Goal: Task Accomplishment & Management: Manage account settings

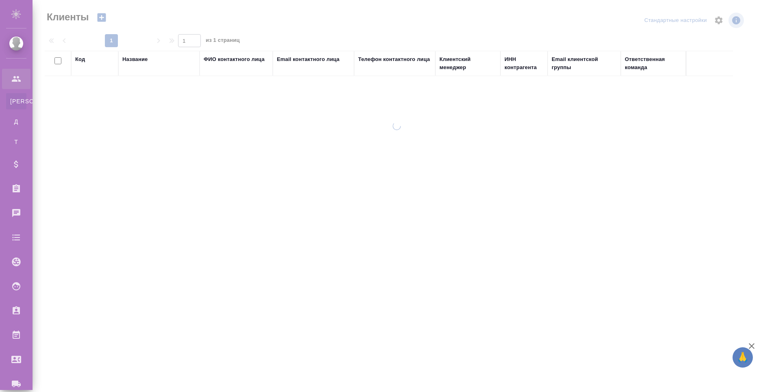
select select "RU"
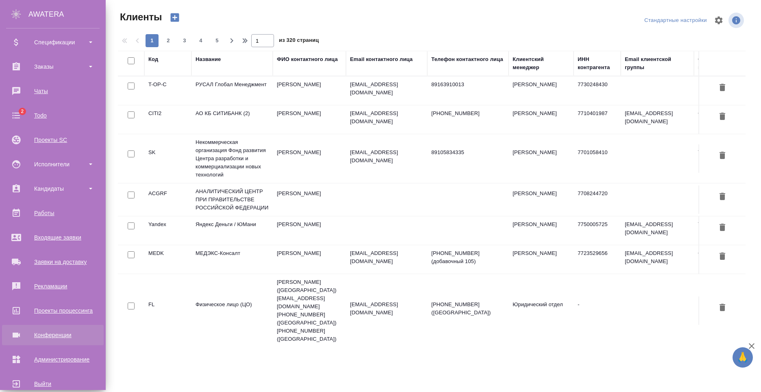
scroll to position [138, 0]
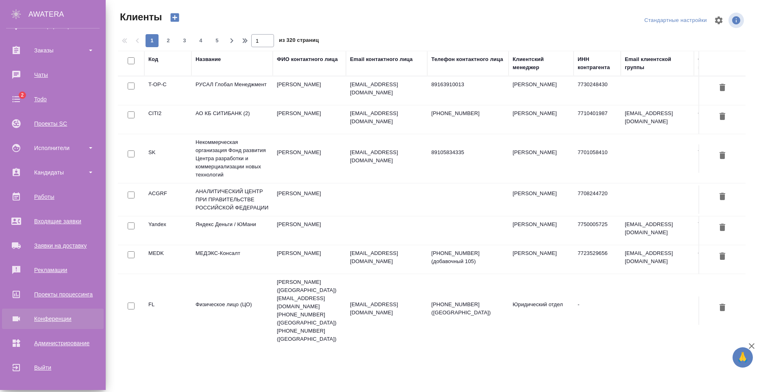
click at [66, 325] on link "Конференции" at bounding box center [53, 318] width 102 height 20
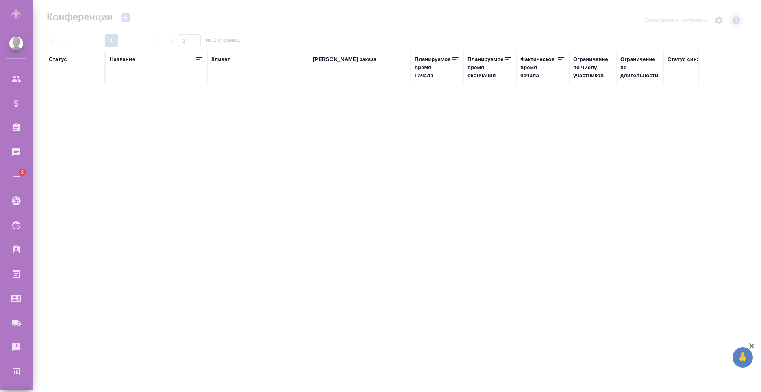
type input "[PERSON_NAME]"
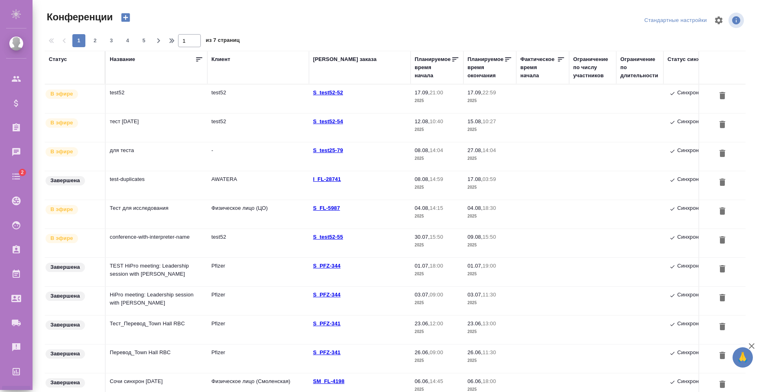
click at [206, 98] on td "test52" at bounding box center [157, 99] width 102 height 28
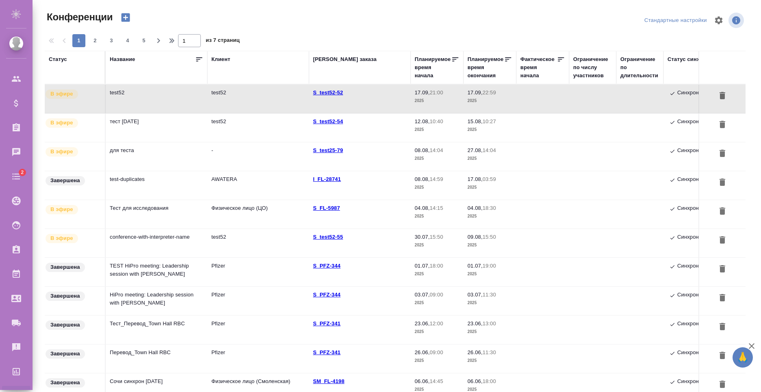
click at [153, 107] on td "test52" at bounding box center [157, 99] width 102 height 28
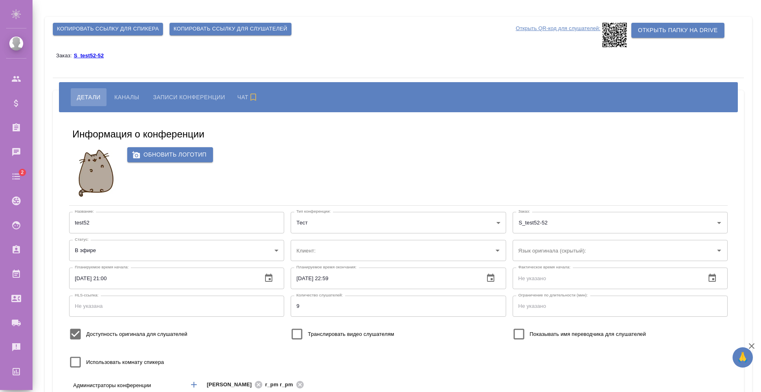
click at [207, 100] on span "Записи конференции" at bounding box center [189, 97] width 72 height 10
type input "test52"
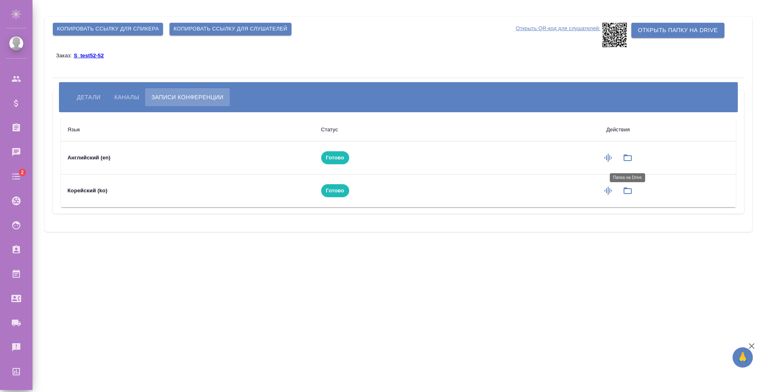
click at [625, 160] on icon "button" at bounding box center [627, 157] width 8 height 7
click at [630, 192] on icon "button" at bounding box center [628, 191] width 10 height 10
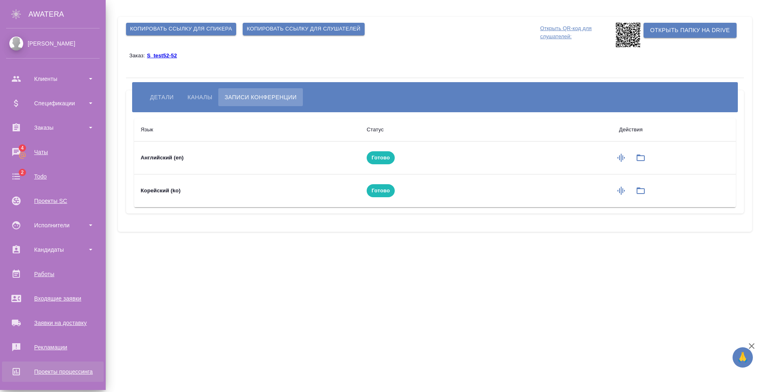
scroll to position [77, 0]
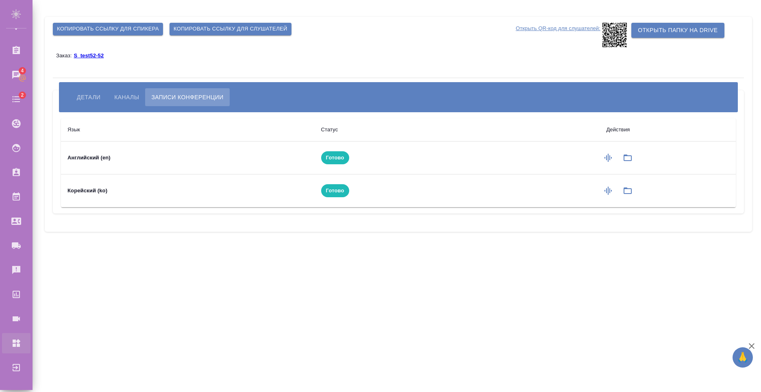
click at [16, 343] on div "Администрирование" at bounding box center [6, 343] width 20 height 12
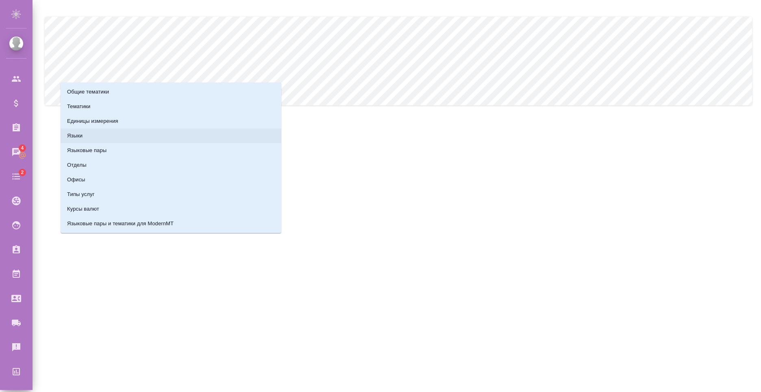
click at [137, 135] on li "Языки" at bounding box center [171, 135] width 221 height 15
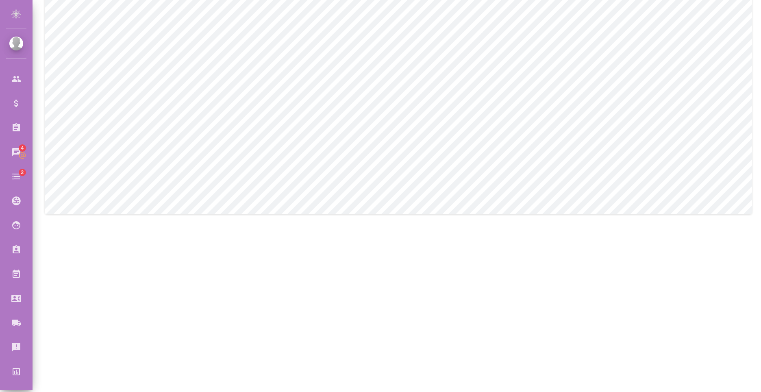
scroll to position [69, 0]
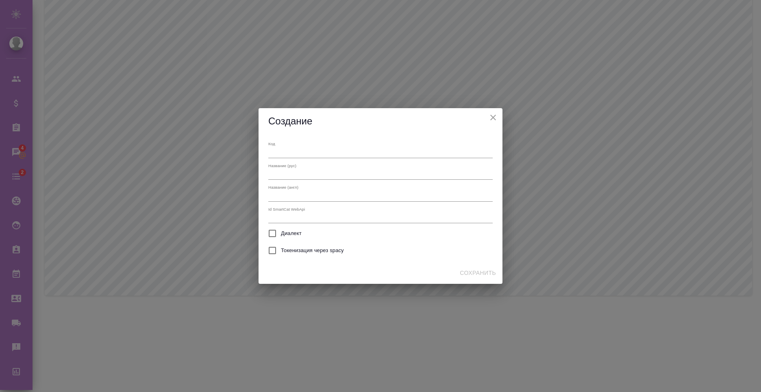
click at [291, 152] on input "text" at bounding box center [380, 153] width 224 height 10
click at [301, 173] on input "text" at bounding box center [380, 174] width 224 height 10
type input "s"
click at [318, 195] on input "text" at bounding box center [380, 196] width 224 height 10
type input "s"
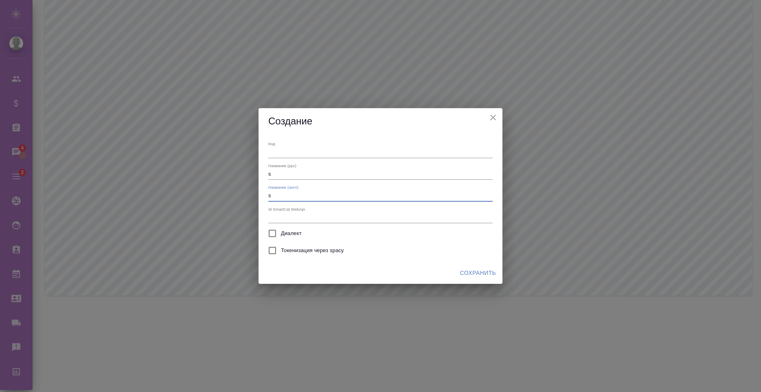
click at [355, 187] on div "Название (англ) s" at bounding box center [380, 193] width 224 height 17
click at [329, 154] on input "text" at bounding box center [380, 153] width 224 height 10
click at [317, 195] on input "s" at bounding box center [380, 196] width 224 height 10
click at [344, 189] on div "Название (англ) s" at bounding box center [380, 193] width 224 height 17
click at [346, 201] on input "s" at bounding box center [380, 196] width 224 height 10
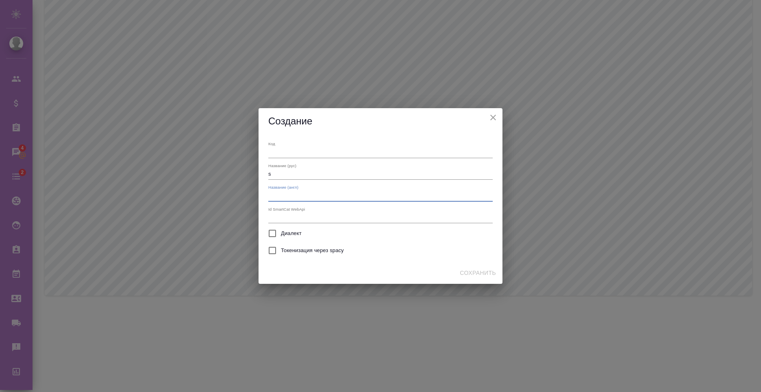
type input "s"
click at [326, 173] on input "s" at bounding box center [380, 174] width 224 height 10
type input "s"
click at [491, 118] on icon "close" at bounding box center [493, 118] width 10 height 10
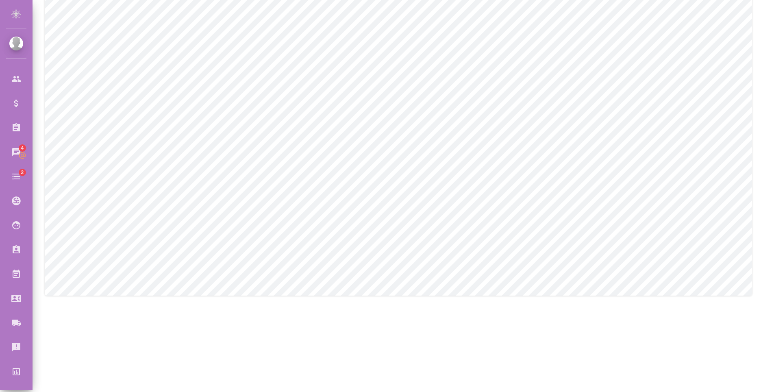
type input "hy-arevmda"
type input "Армянский (западный)"
type input "Armenian (Western)"
type input "66001"
checkbox input "true"
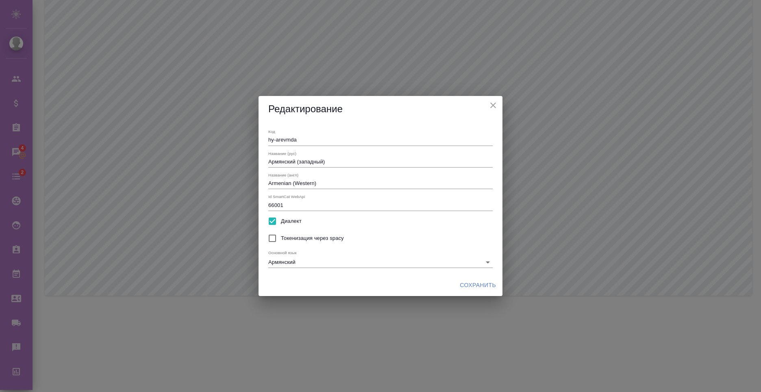
scroll to position [63, 0]
click at [490, 104] on icon "close" at bounding box center [493, 105] width 10 height 10
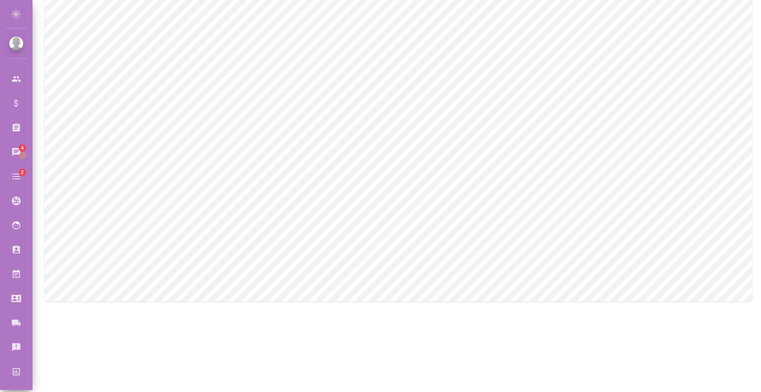
scroll to position [0, 0]
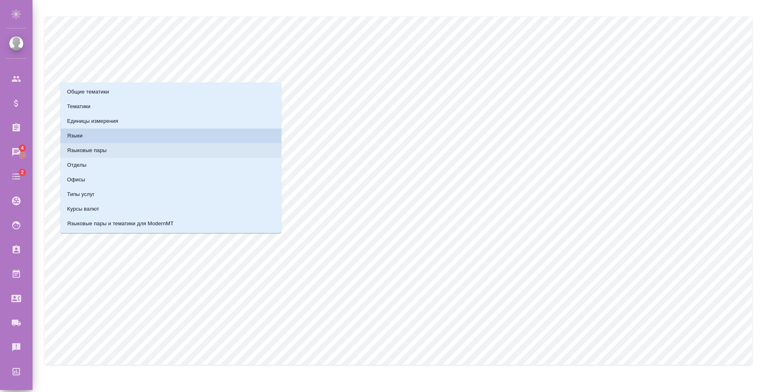
click at [160, 152] on li "Языковые пары" at bounding box center [171, 150] width 221 height 15
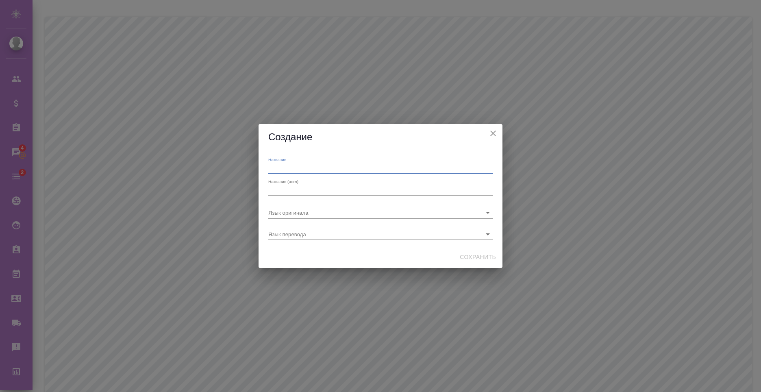
click at [362, 165] on input "text" at bounding box center [380, 168] width 224 height 10
click at [464, 182] on div "Название (англ)" at bounding box center [380, 187] width 224 height 17
click at [450, 189] on input "text" at bounding box center [380, 190] width 224 height 10
click at [437, 160] on div "Название" at bounding box center [380, 165] width 224 height 17
click at [393, 185] on input "text" at bounding box center [380, 190] width 224 height 10
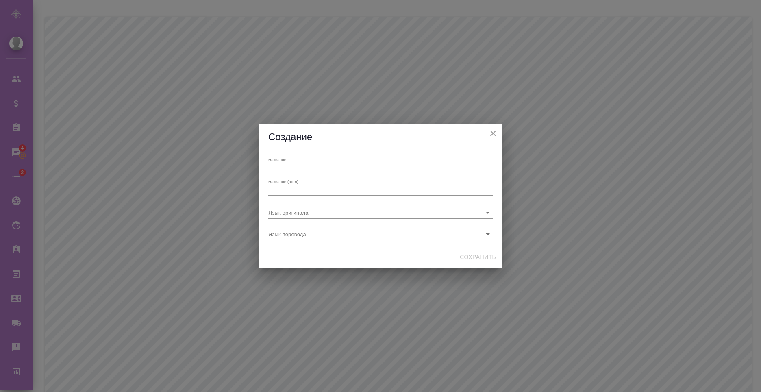
click at [403, 153] on div "Название Название (англ) Язык оригинала Язык перевода" at bounding box center [380, 198] width 244 height 96
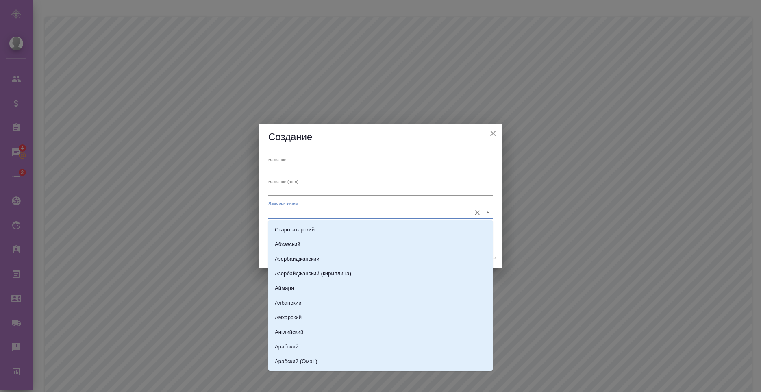
click at [411, 211] on input "Язык оригинала" at bounding box center [367, 212] width 198 height 11
click at [490, 132] on icon "close" at bounding box center [493, 133] width 10 height 10
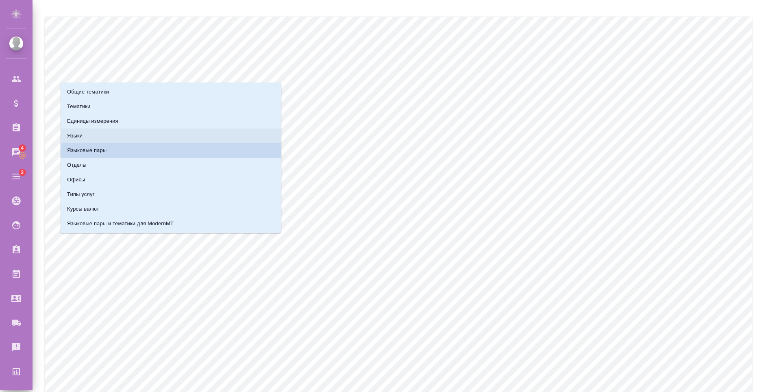
click at [100, 135] on li "Языки" at bounding box center [171, 135] width 221 height 15
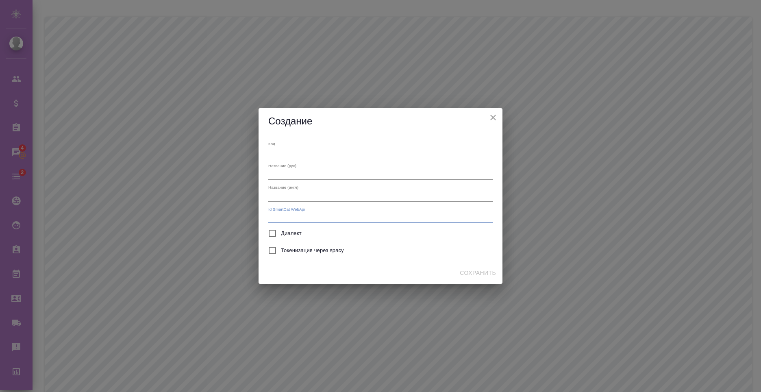
click at [363, 216] on input "text" at bounding box center [380, 218] width 224 height 10
click at [356, 193] on input "text" at bounding box center [380, 196] width 224 height 10
click at [359, 150] on input "text" at bounding box center [380, 153] width 224 height 10
click at [304, 217] on input "text" at bounding box center [380, 218] width 224 height 10
click at [496, 118] on icon "close" at bounding box center [493, 118] width 10 height 10
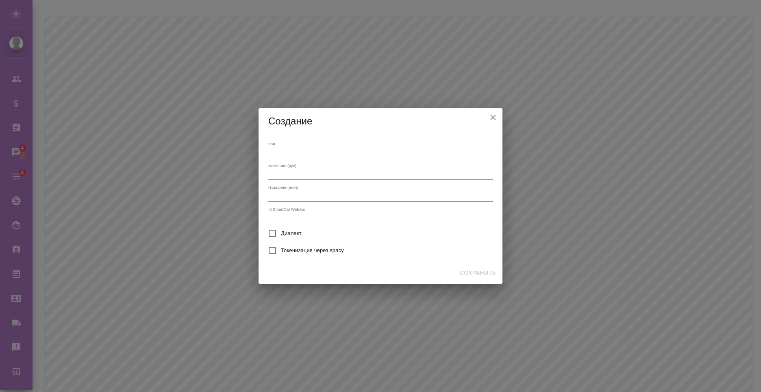
click at [288, 236] on span "Диалект" at bounding box center [291, 233] width 21 height 8
click at [281, 236] on input "Диалект" at bounding box center [272, 233] width 17 height 17
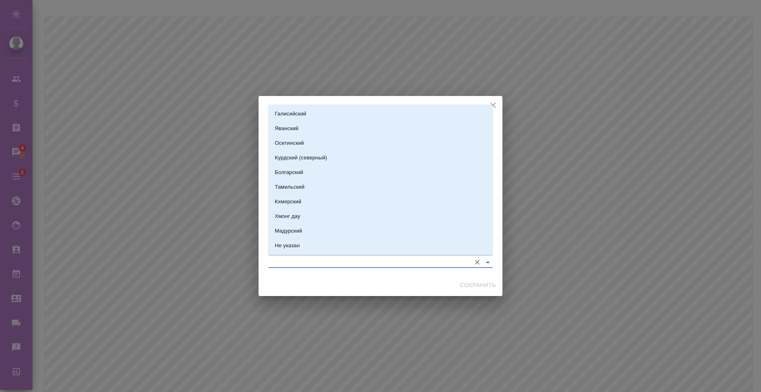
click at [316, 261] on input "Основной язык" at bounding box center [367, 261] width 198 height 11
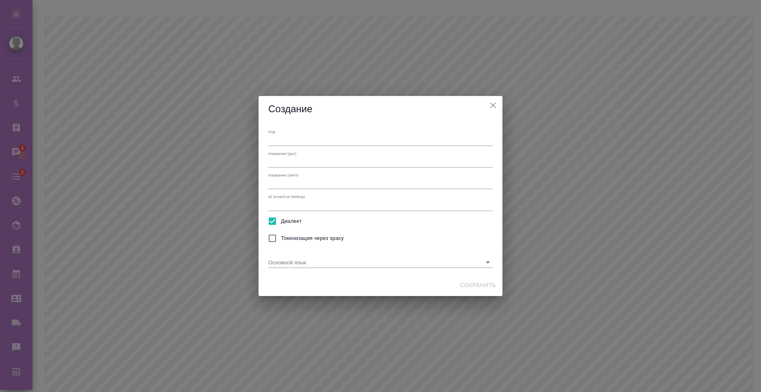
click at [497, 111] on div "Создание" at bounding box center [380, 109] width 244 height 26
click at [497, 107] on icon "close" at bounding box center [493, 105] width 10 height 10
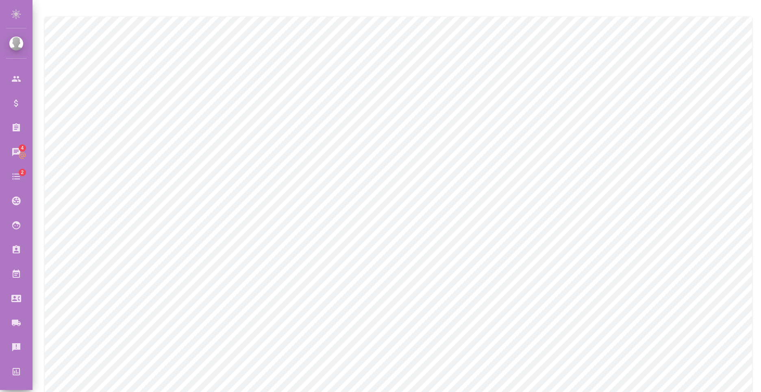
checkbox input "false"
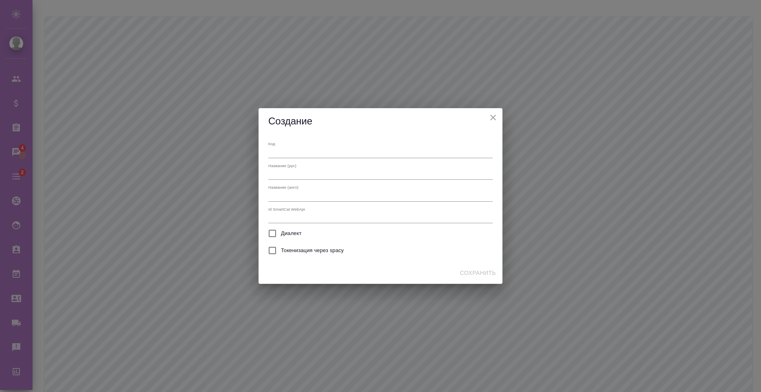
click at [330, 176] on input "text" at bounding box center [380, 174] width 224 height 10
click at [343, 158] on input "text" at bounding box center [380, 153] width 224 height 10
type input "d"
click at [287, 172] on input "text" at bounding box center [380, 174] width 224 height 10
type input "j"
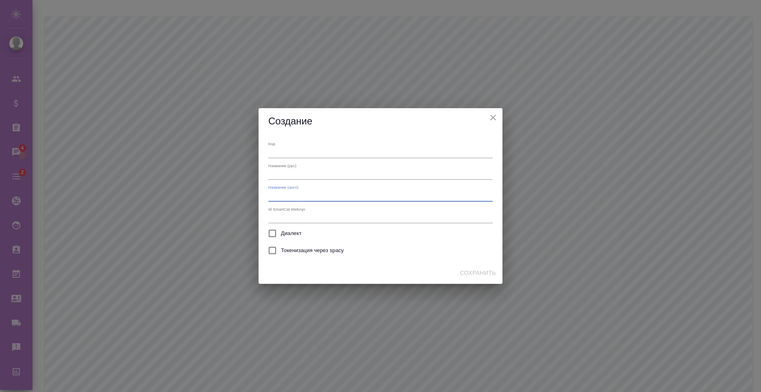
click at [296, 194] on input "text" at bounding box center [380, 196] width 224 height 10
type input "k"
click at [305, 176] on input "text" at bounding box center [380, 174] width 224 height 10
type input "k"
click at [300, 191] on div "Название (англ) k" at bounding box center [380, 193] width 224 height 17
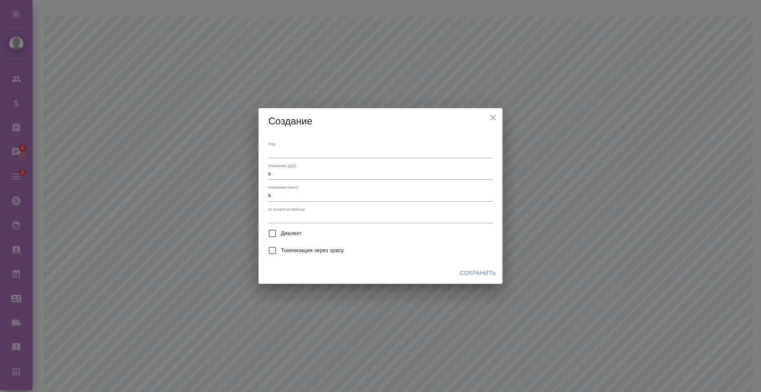
click at [300, 196] on input "k" at bounding box center [380, 196] width 224 height 10
click at [297, 171] on input "k" at bounding box center [380, 174] width 224 height 10
click at [493, 115] on icon "close" at bounding box center [493, 118] width 10 height 10
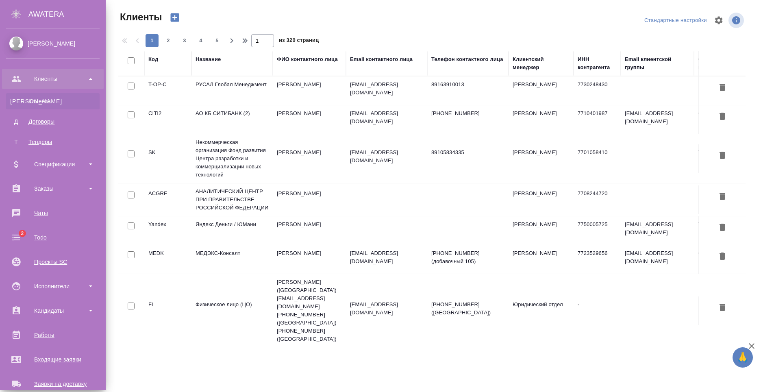
select select "RU"
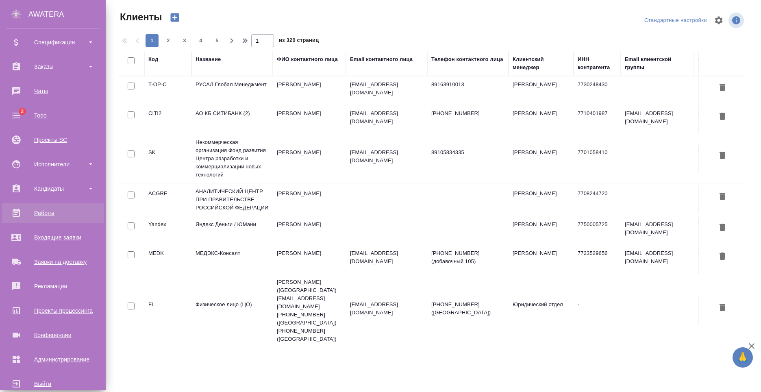
scroll to position [138, 0]
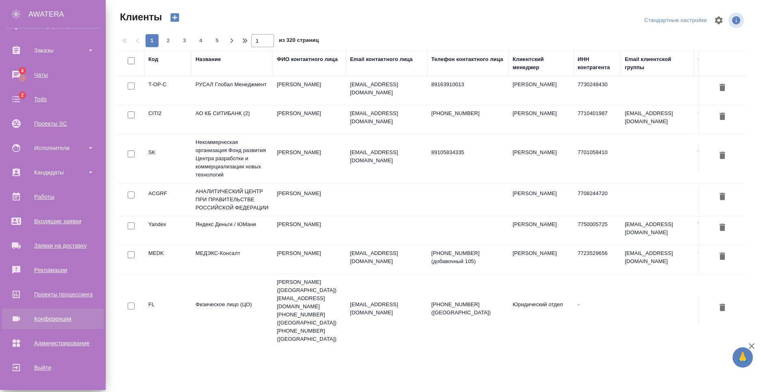
click at [73, 326] on link "Конференции" at bounding box center [53, 318] width 102 height 20
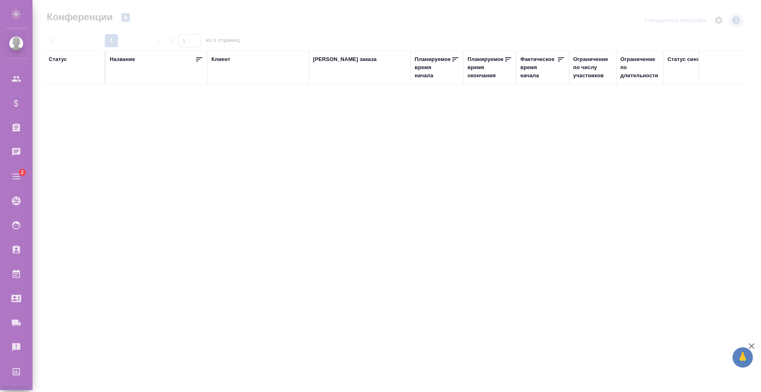
type input "[PERSON_NAME]"
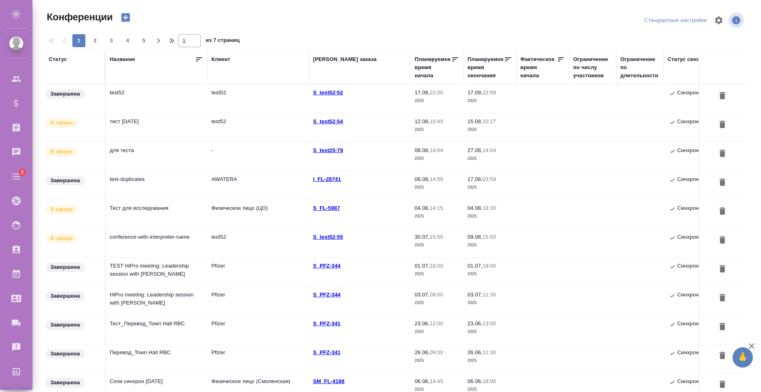
click at [172, 92] on td "test52" at bounding box center [157, 99] width 102 height 28
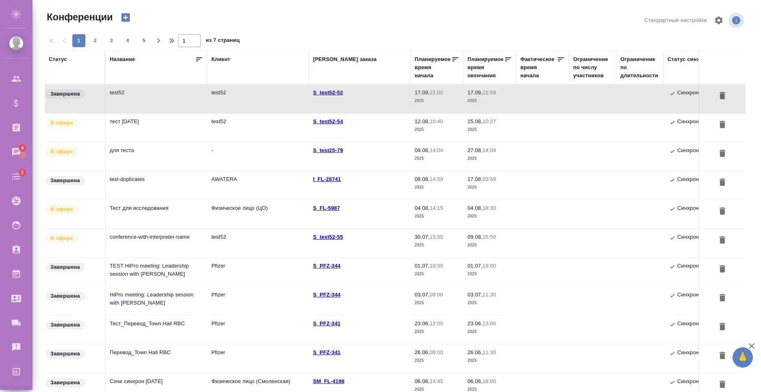
click at [217, 106] on td "test52" at bounding box center [258, 99] width 102 height 28
click at [125, 99] on td "test52" at bounding box center [157, 99] width 102 height 28
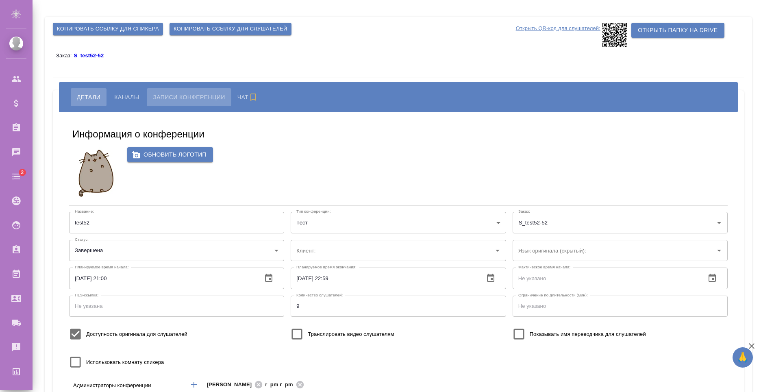
type input "test52"
click at [167, 98] on span "Записи конференции" at bounding box center [189, 97] width 72 height 10
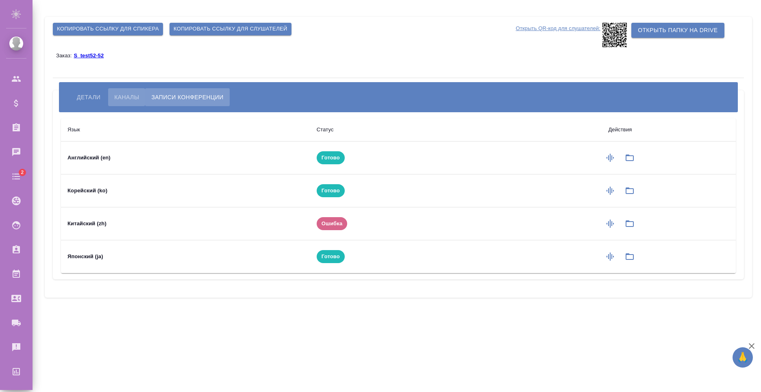
click at [124, 98] on span "Каналы" at bounding box center [126, 97] width 25 height 10
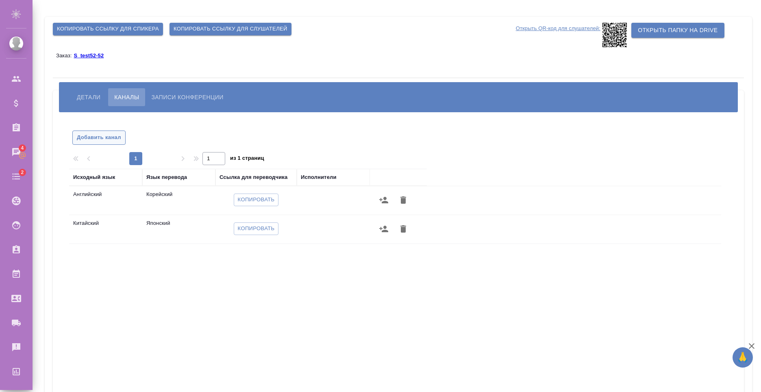
click at [113, 143] on button "Добавить канал" at bounding box center [98, 137] width 53 height 14
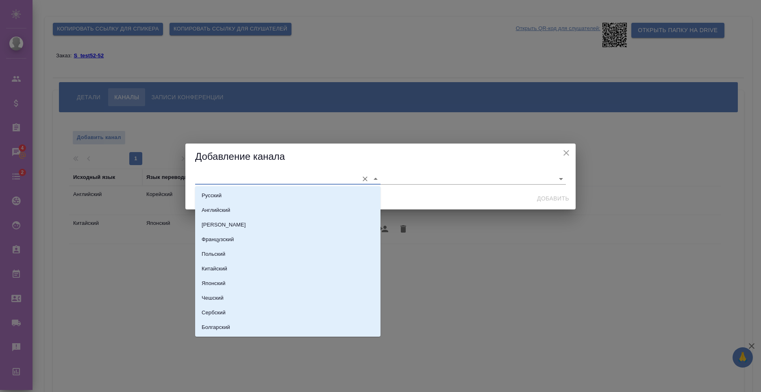
click at [301, 182] on input "text" at bounding box center [274, 178] width 159 height 11
click at [241, 312] on li "Датский" at bounding box center [287, 315] width 185 height 15
type input "Датский"
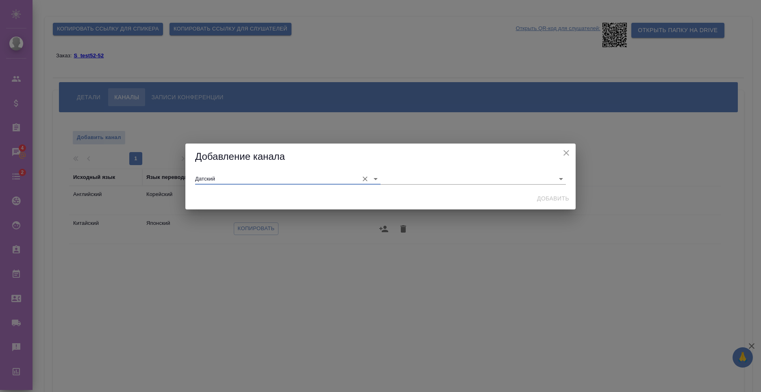
drag, startPoint x: 444, startPoint y: 167, endPoint x: 441, endPoint y: 175, distance: 7.8
click at [444, 168] on div "Добавление канала" at bounding box center [380, 156] width 390 height 26
click at [441, 176] on input "text" at bounding box center [459, 178] width 159 height 11
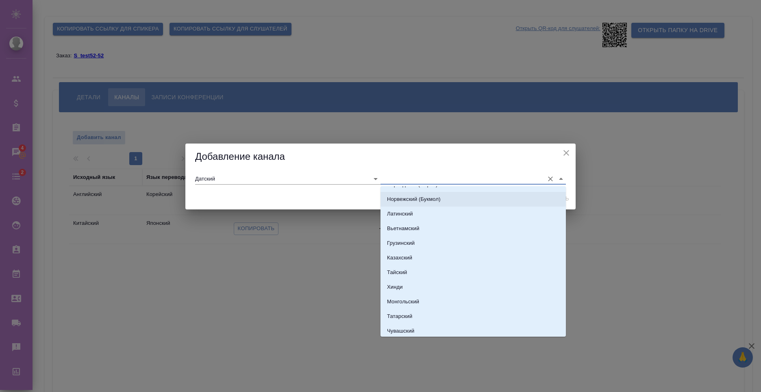
scroll to position [569, 0]
click at [416, 296] on p "Монгольский" at bounding box center [403, 299] width 32 height 8
type input "Монгольский"
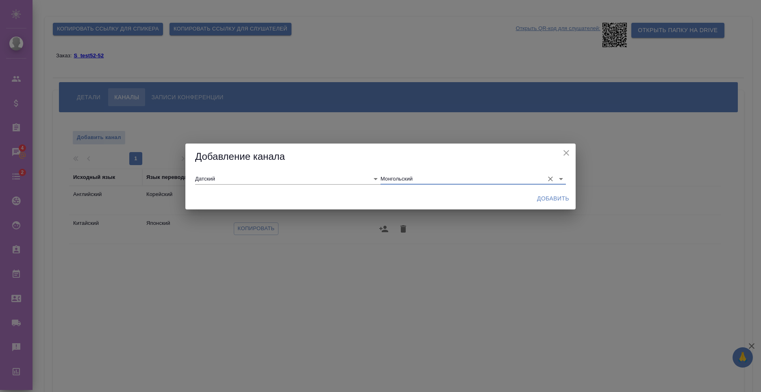
click at [545, 196] on span "Добавить" at bounding box center [553, 198] width 32 height 10
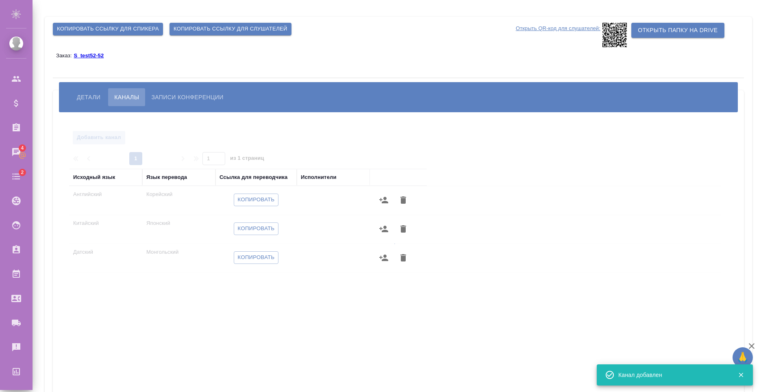
click at [171, 102] on span "Записи конференции" at bounding box center [187, 97] width 72 height 10
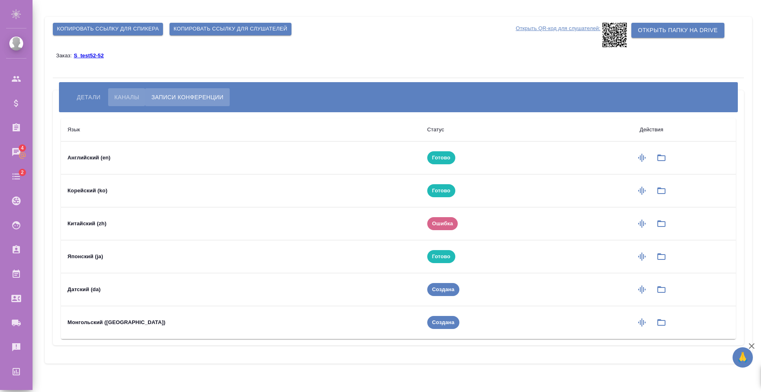
click at [129, 93] on span "Каналы" at bounding box center [126, 97] width 25 height 10
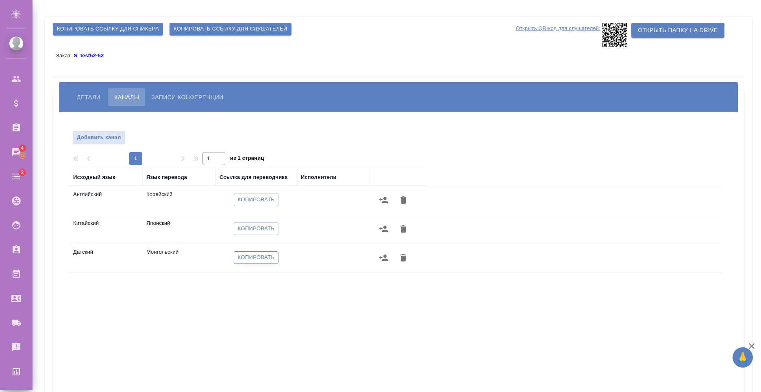
click at [260, 258] on span "Копировать" at bounding box center [256, 257] width 37 height 9
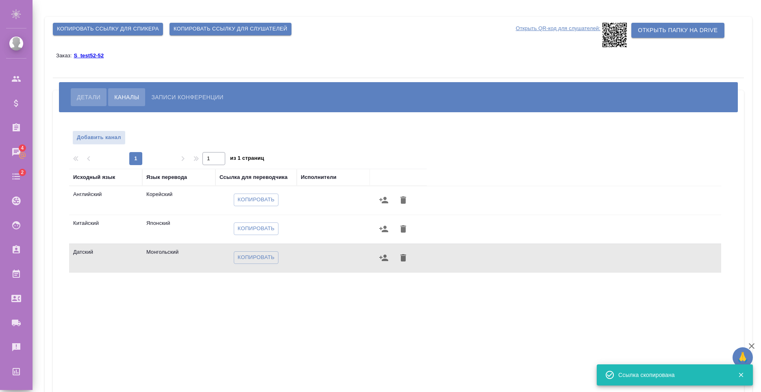
click at [91, 93] on span "Детали" at bounding box center [89, 97] width 24 height 10
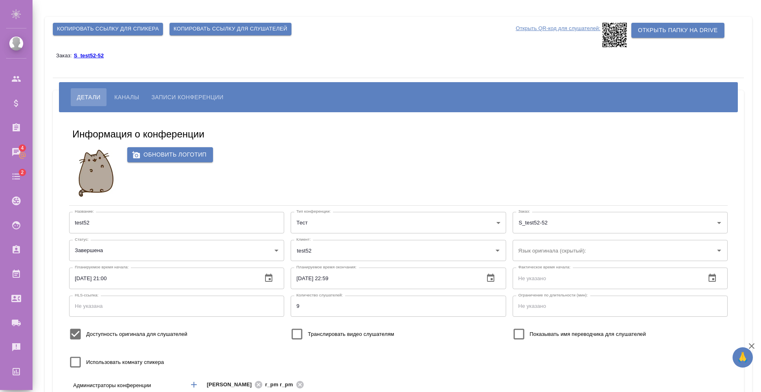
click at [137, 248] on body "🙏 .cls-1 fill:#fff; AWATERA Nikiforov Anton Клиенты Спецификации Заказы 4 Чаты …" at bounding box center [380, 196] width 761 height 392
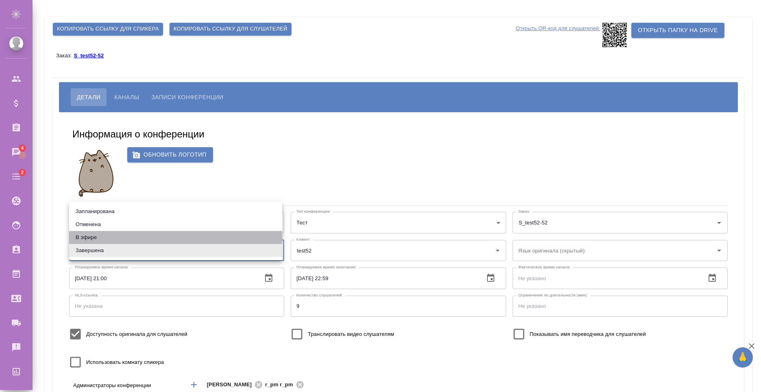
click at [128, 232] on li "В эфире" at bounding box center [175, 237] width 213 height 13
type input "online"
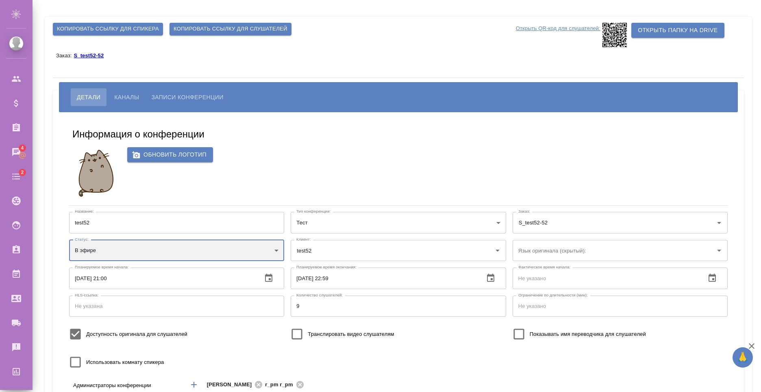
scroll to position [80, 0]
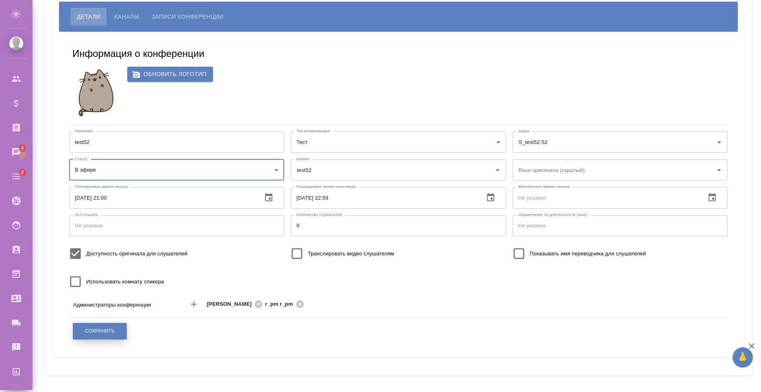
click at [110, 324] on button "Сохранить" at bounding box center [100, 331] width 54 height 17
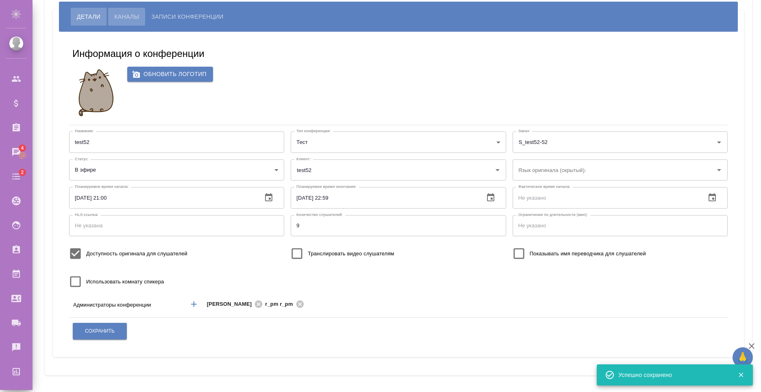
click at [138, 20] on span "Каналы" at bounding box center [126, 17] width 25 height 10
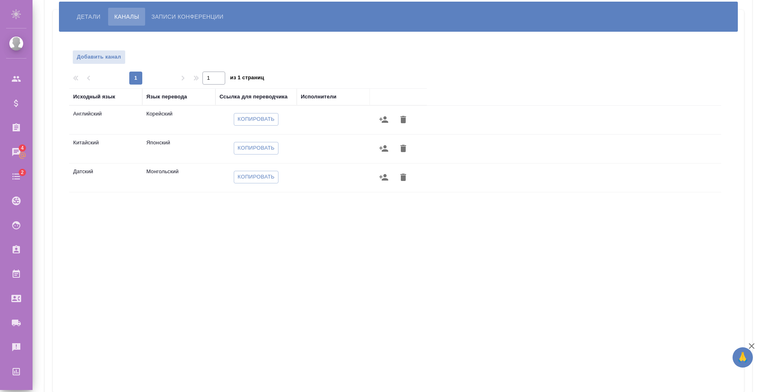
click at [163, 22] on button "Записи конференции" at bounding box center [187, 17] width 84 height 18
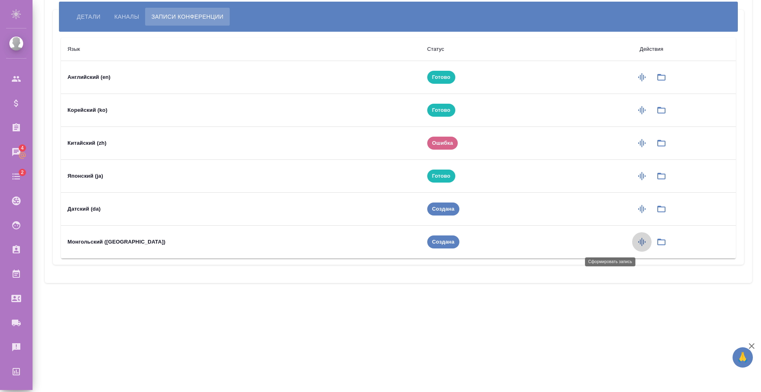
click at [638, 241] on icon "button" at bounding box center [641, 242] width 7 height 8
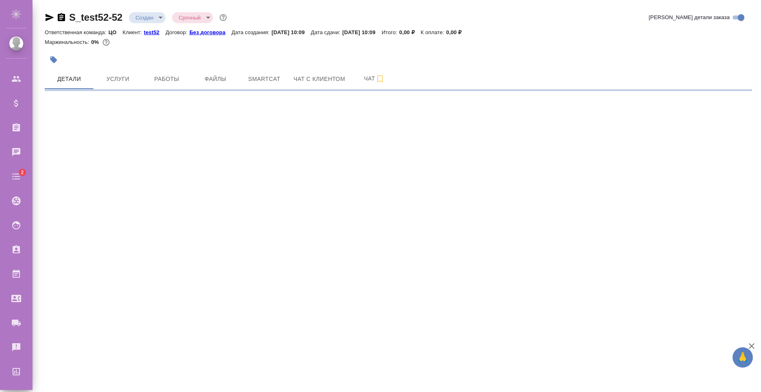
select select "RU"
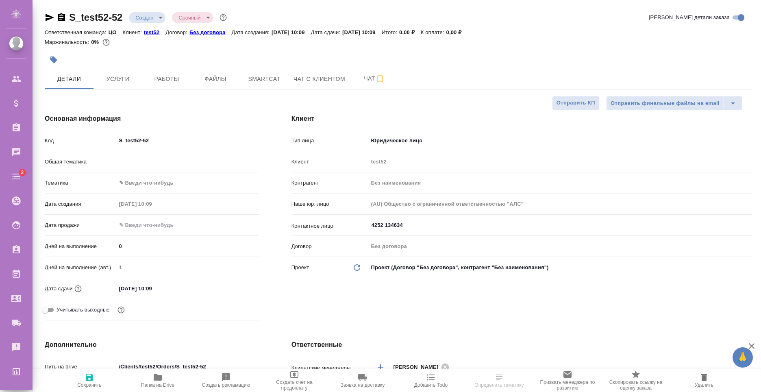
type textarea "x"
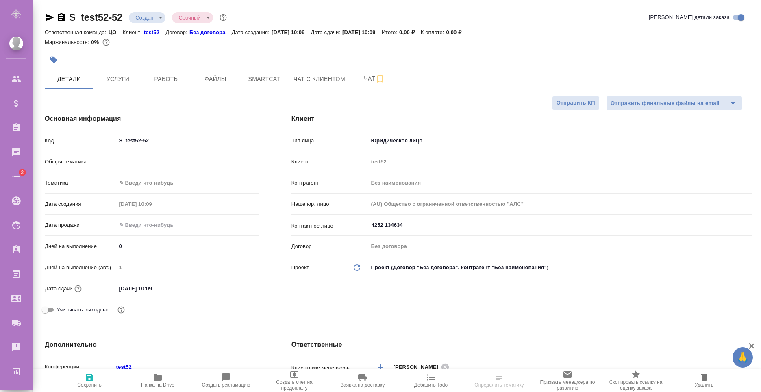
type textarea "x"
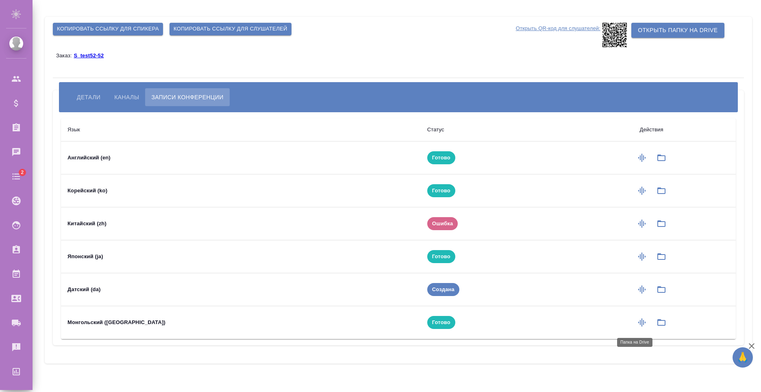
click at [657, 326] on icon "button" at bounding box center [661, 322] width 8 height 7
click at [356, 69] on div "Копировать ссылку для спикера Копировать ссылку для слушателей Открыть QR-код д…" at bounding box center [398, 190] width 707 height 347
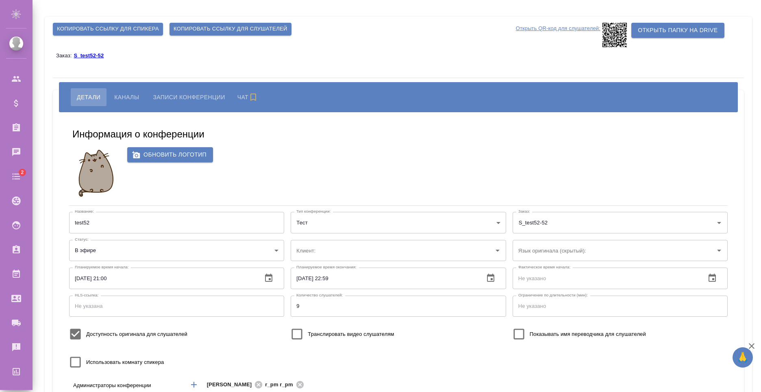
type input "test52"
click at [136, 96] on span "Каналы" at bounding box center [126, 97] width 25 height 10
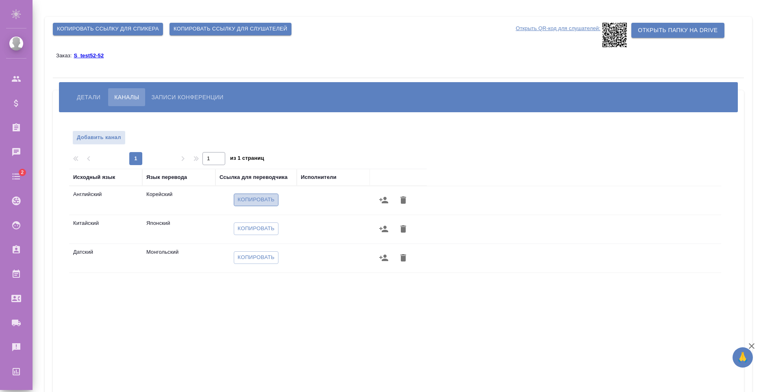
click at [266, 202] on span "Копировать" at bounding box center [256, 199] width 37 height 9
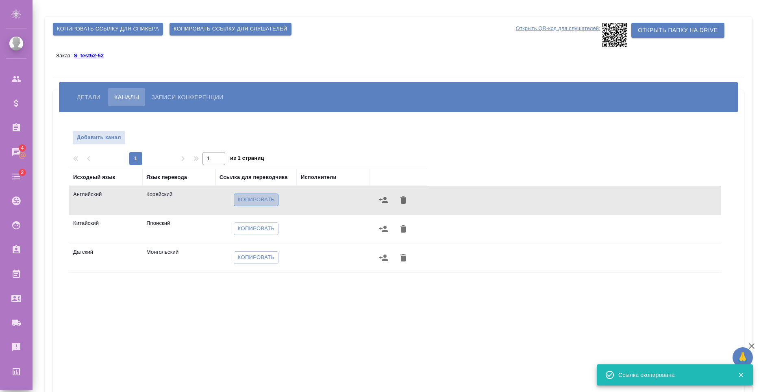
click at [266, 205] on button "Копировать" at bounding box center [256, 199] width 45 height 13
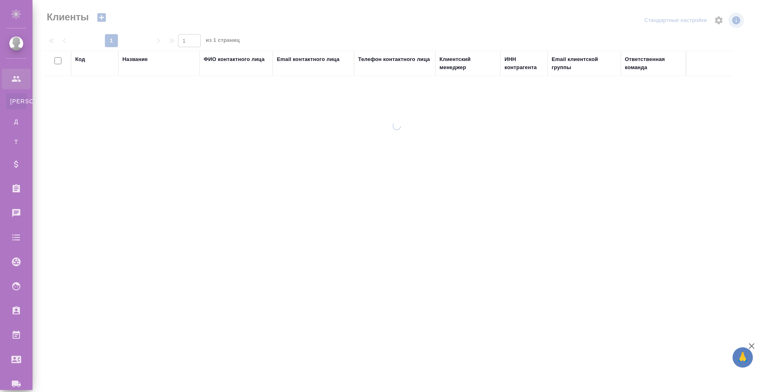
select select "RU"
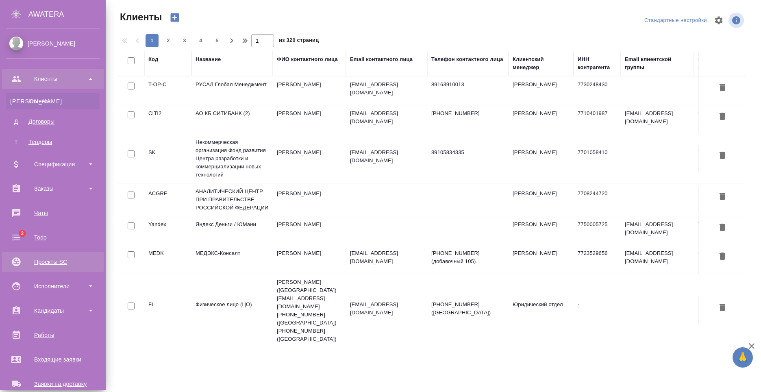
scroll to position [138, 0]
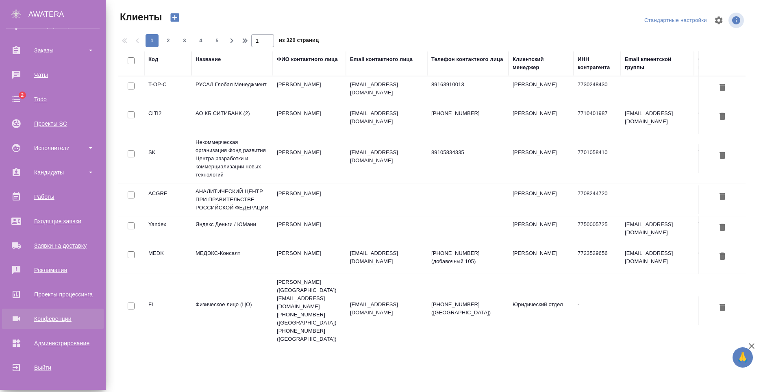
click at [68, 321] on div "Конференции" at bounding box center [52, 319] width 93 height 12
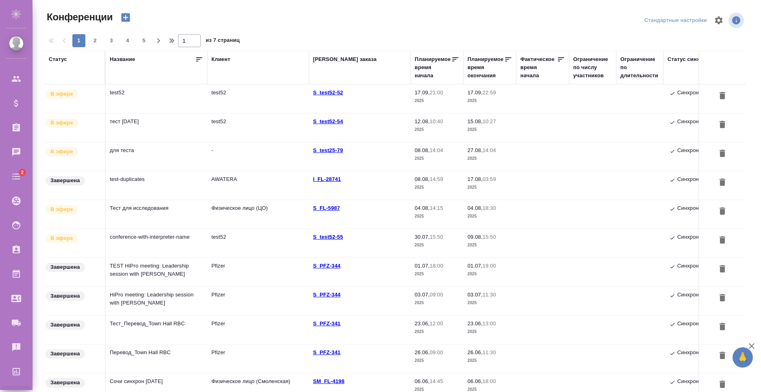
click at [166, 109] on td "test52" at bounding box center [157, 99] width 102 height 28
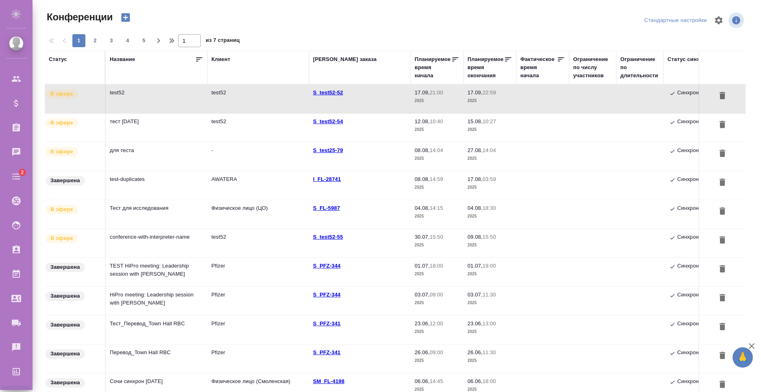
click at [191, 96] on td "test52" at bounding box center [157, 99] width 102 height 28
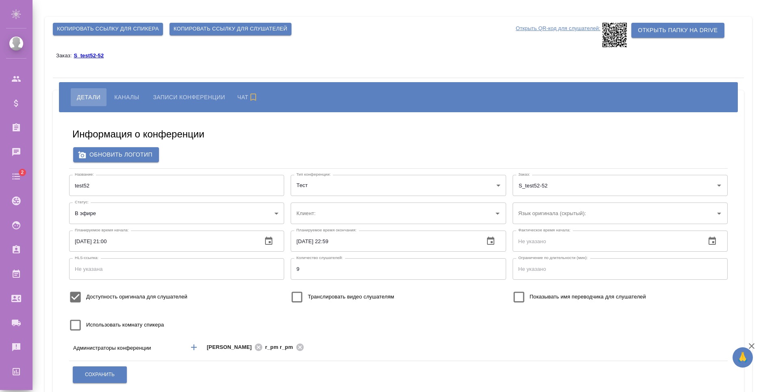
type input "test52"
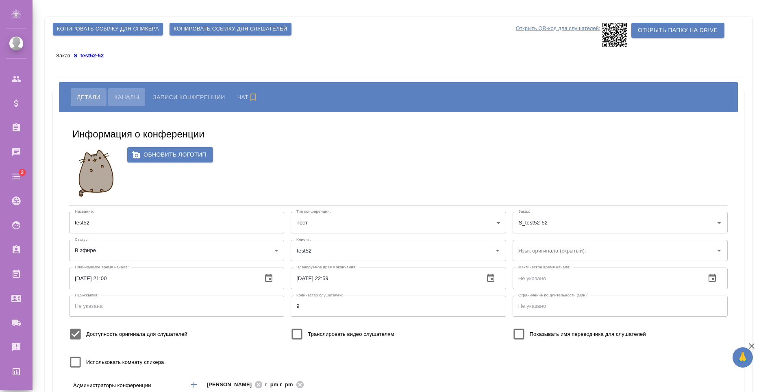
click at [139, 96] on span "Каналы" at bounding box center [126, 97] width 25 height 10
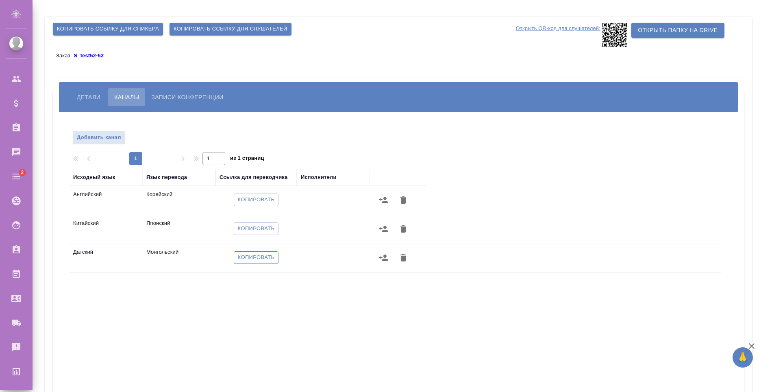
click at [244, 256] on span "Копировать" at bounding box center [256, 257] width 37 height 9
